Goal: Information Seeking & Learning: Get advice/opinions

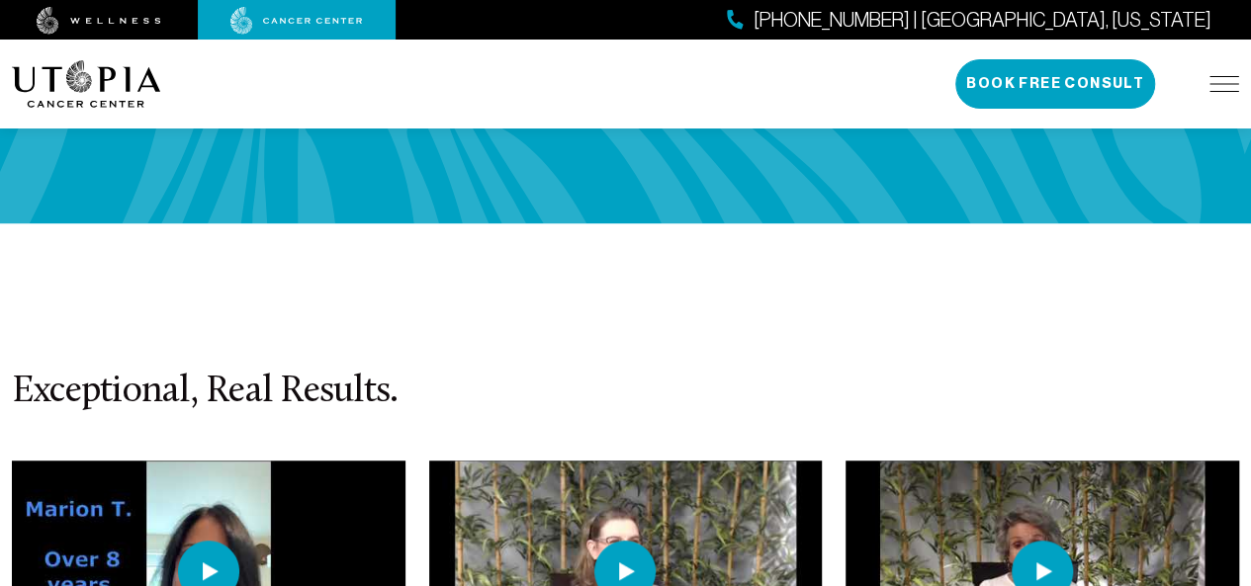
scroll to position [4936, 0]
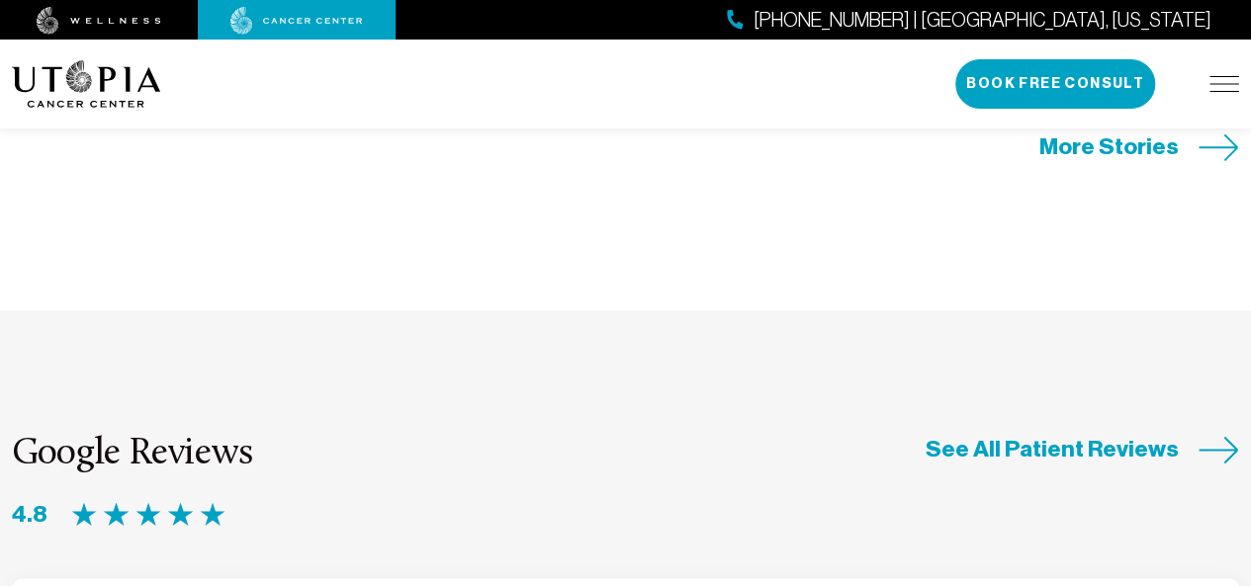
click at [208, 502] on img at bounding box center [148, 515] width 154 height 26
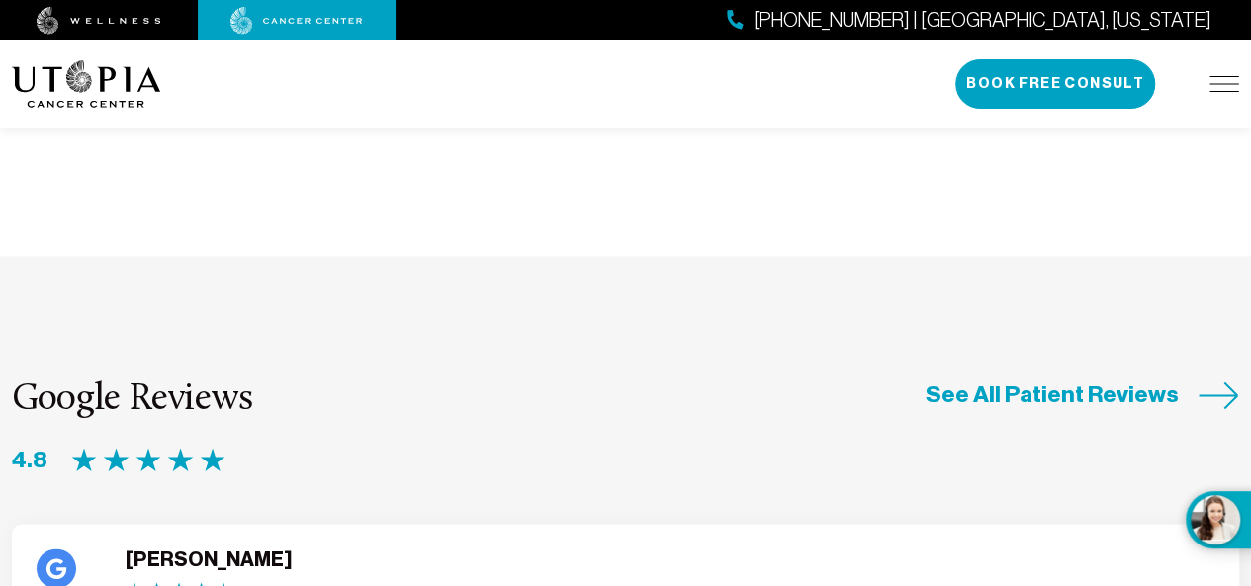
scroll to position [4968, 0]
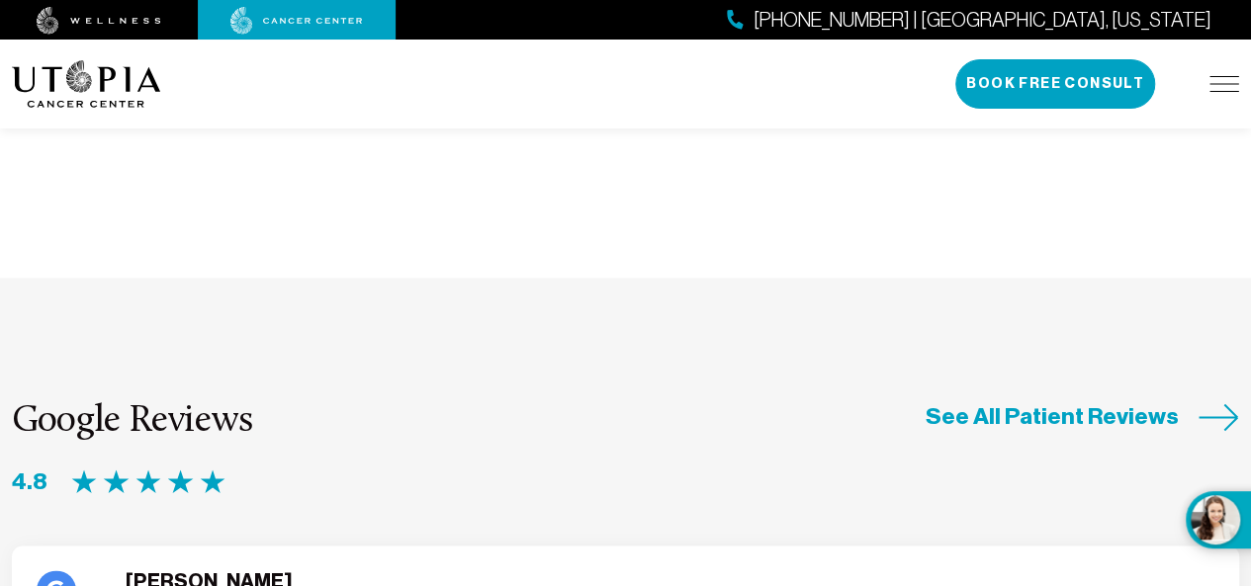
click at [210, 470] on img at bounding box center [148, 483] width 154 height 26
click at [1101, 401] on span "See All Patient Reviews" at bounding box center [1051, 416] width 253 height 31
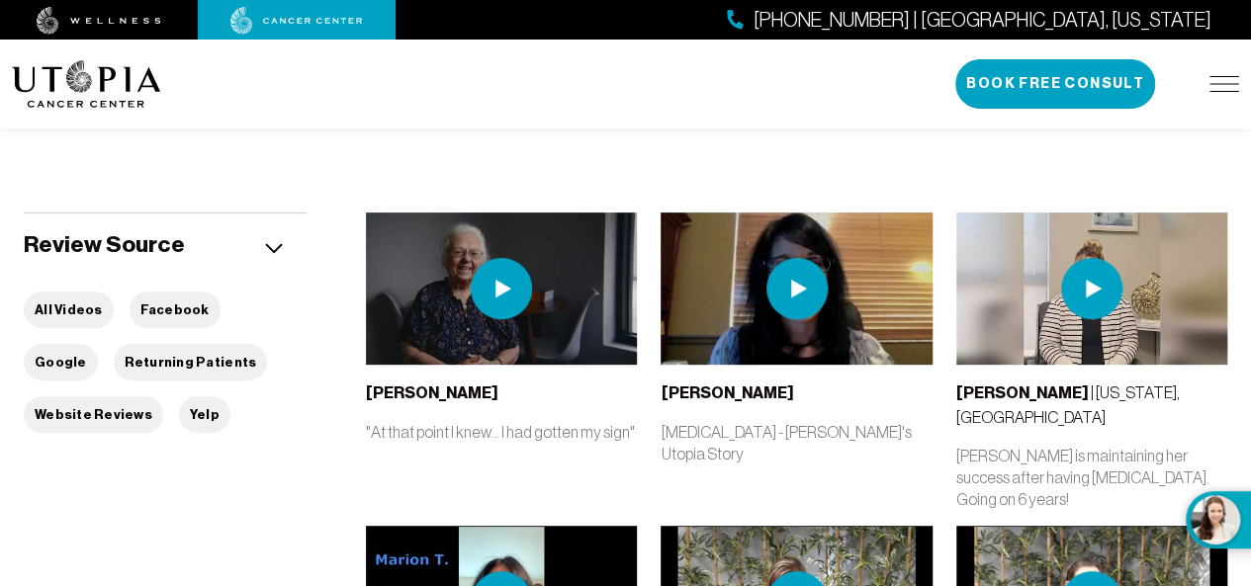
scroll to position [280, 0]
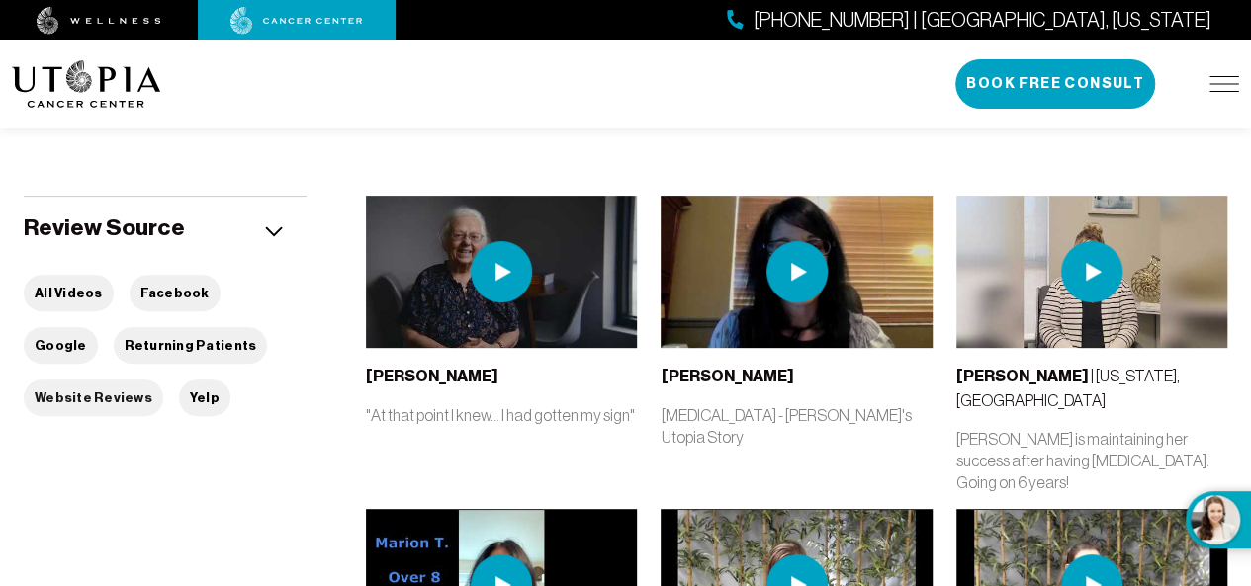
click at [163, 380] on button "Website Reviews" at bounding box center [93, 398] width 139 height 37
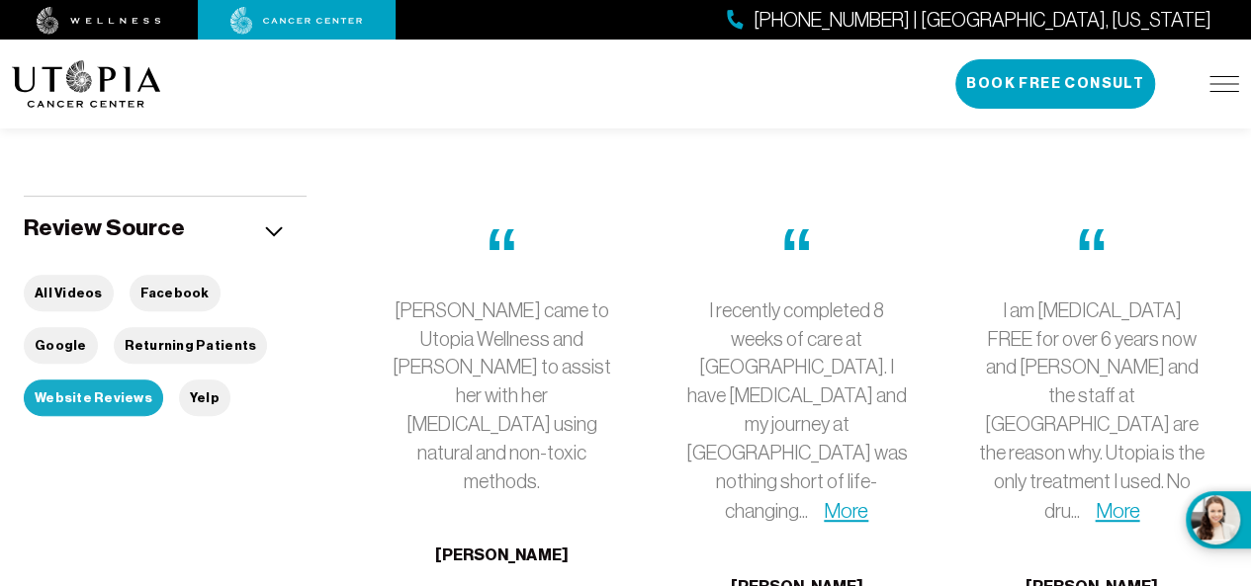
scroll to position [263, 0]
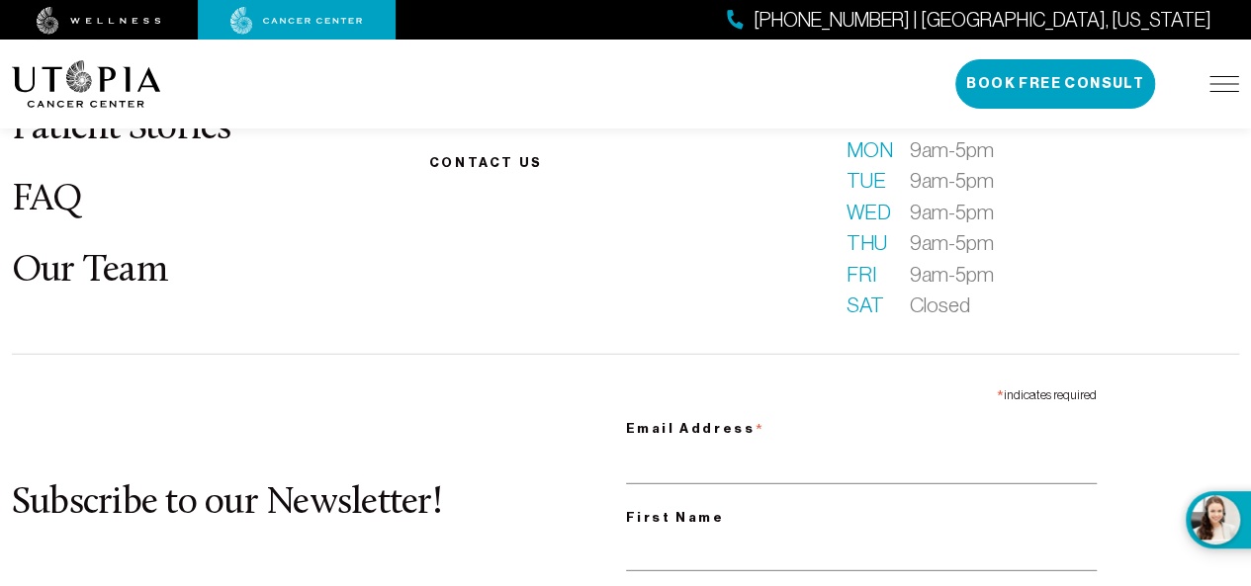
scroll to position [2517, 0]
